Goal: Information Seeking & Learning: Find contact information

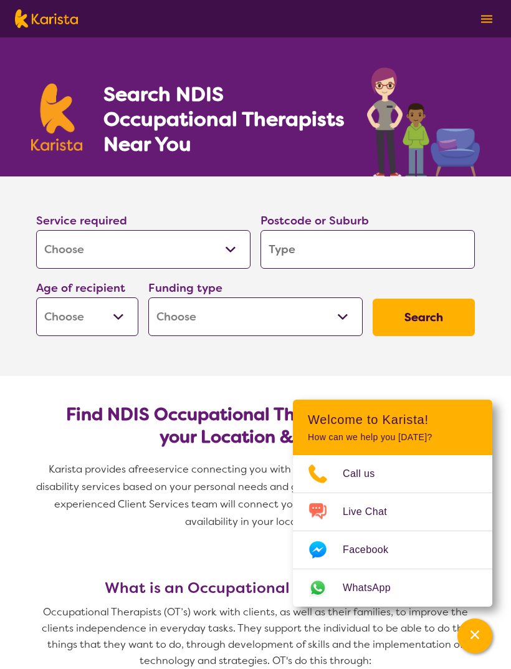
select select "[MEDICAL_DATA]"
click at [356, 253] on input "search" at bounding box center [368, 249] width 215 height 39
type input "3"
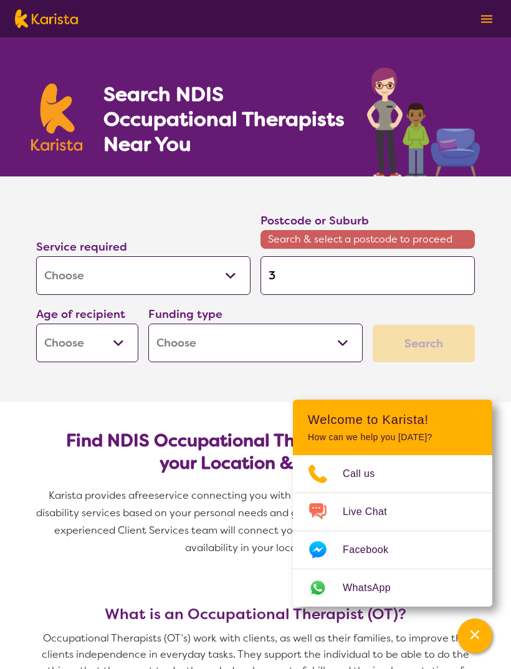
type input "39"
type input "391"
type input "3910"
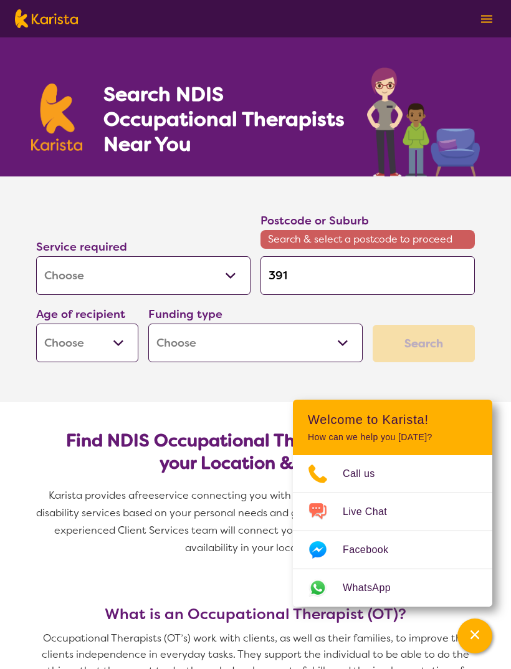
type input "3910"
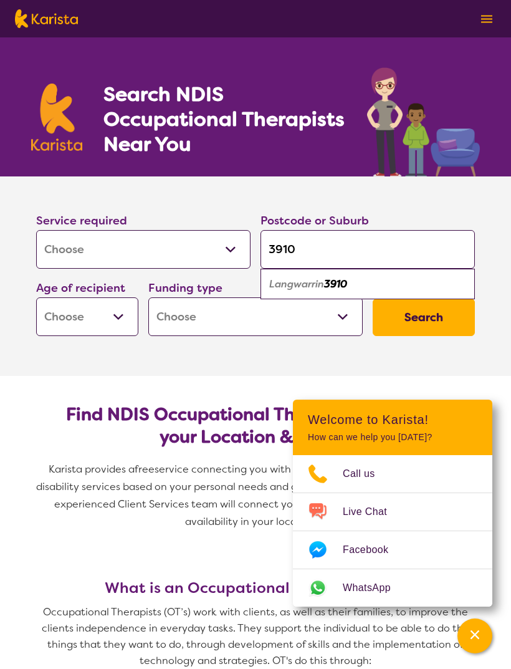
type input "3910"
click at [165, 307] on select "Home Care Package (HCP) National Disability Insurance Scheme (NDIS) I don't know" at bounding box center [255, 316] width 215 height 39
select select "NDIS"
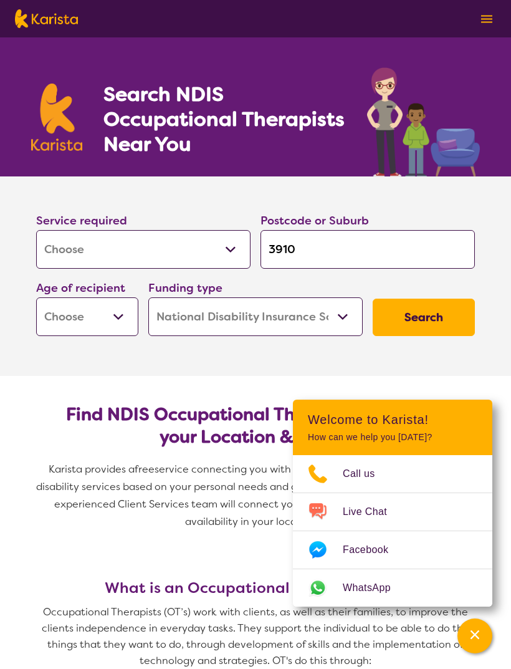
select select "NDIS"
click at [86, 308] on select "Early Childhood - 0 to 9 Child - 10 to 11 Adolescent - 12 to 17 Adult - 18 to 6…" at bounding box center [87, 316] width 102 height 39
select select "AD"
click at [456, 307] on button "Search" at bounding box center [424, 317] width 102 height 37
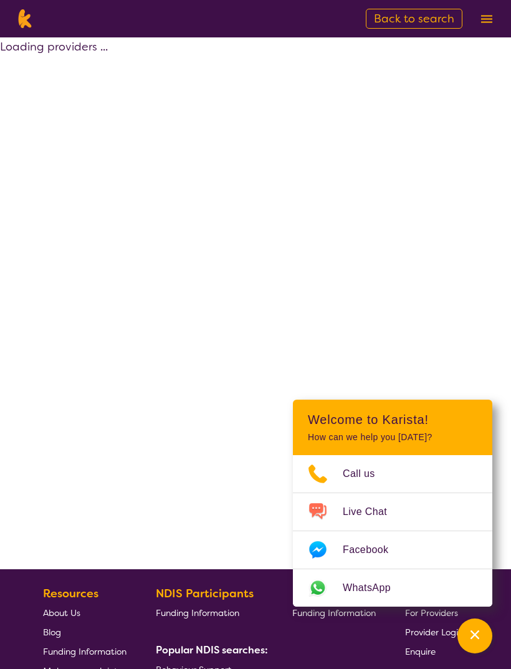
select select "by_score"
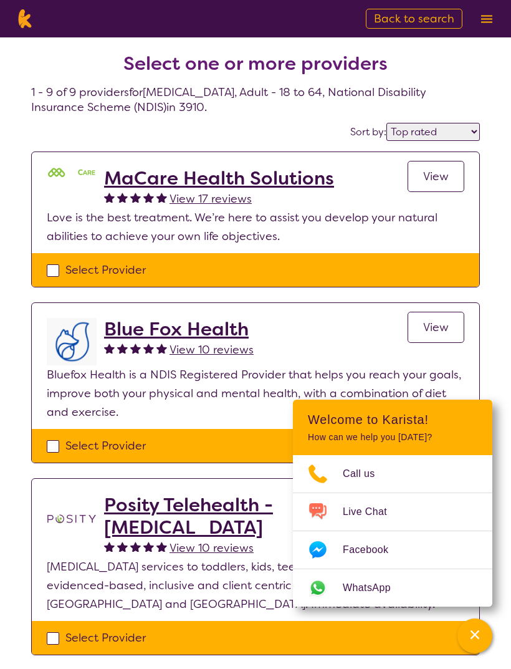
click at [478, 631] on icon "Channel Menu" at bounding box center [475, 635] width 9 height 9
